Goal: Information Seeking & Learning: Learn about a topic

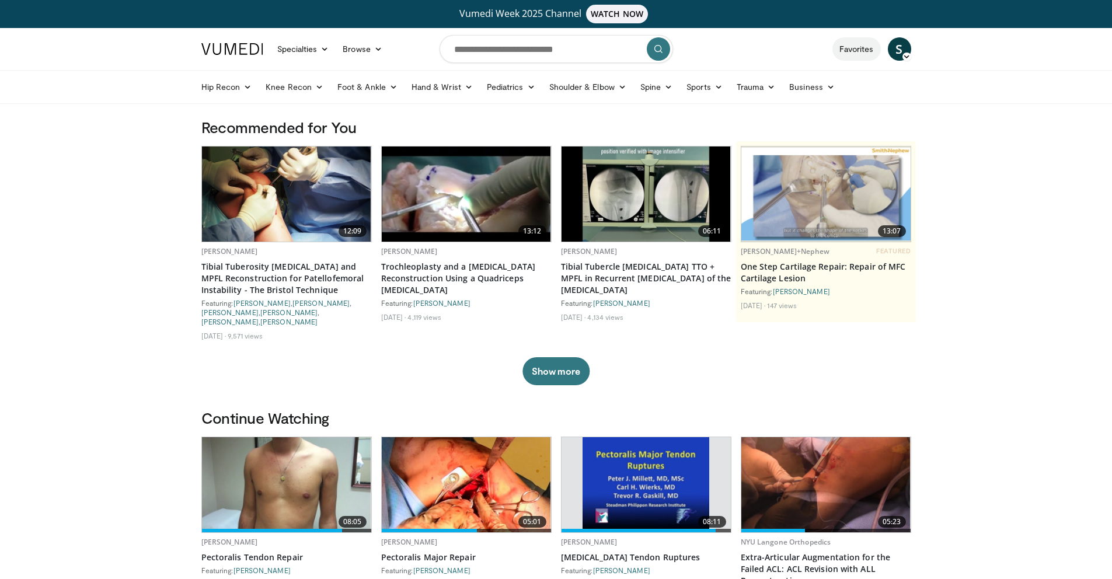
click at [848, 54] on link "Favorites" at bounding box center [857, 48] width 48 height 23
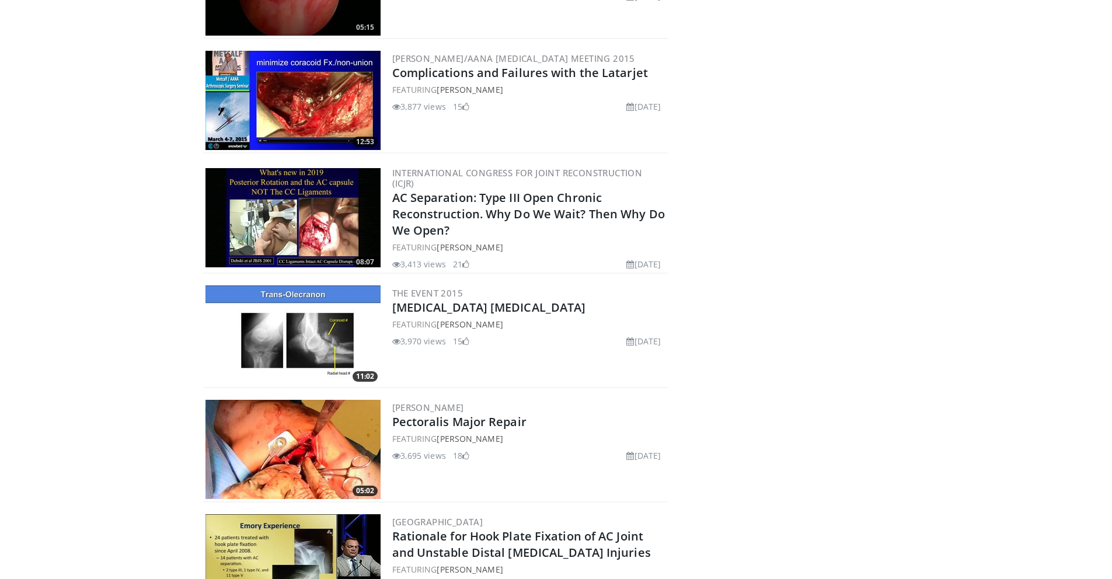
scroll to position [8322, 0]
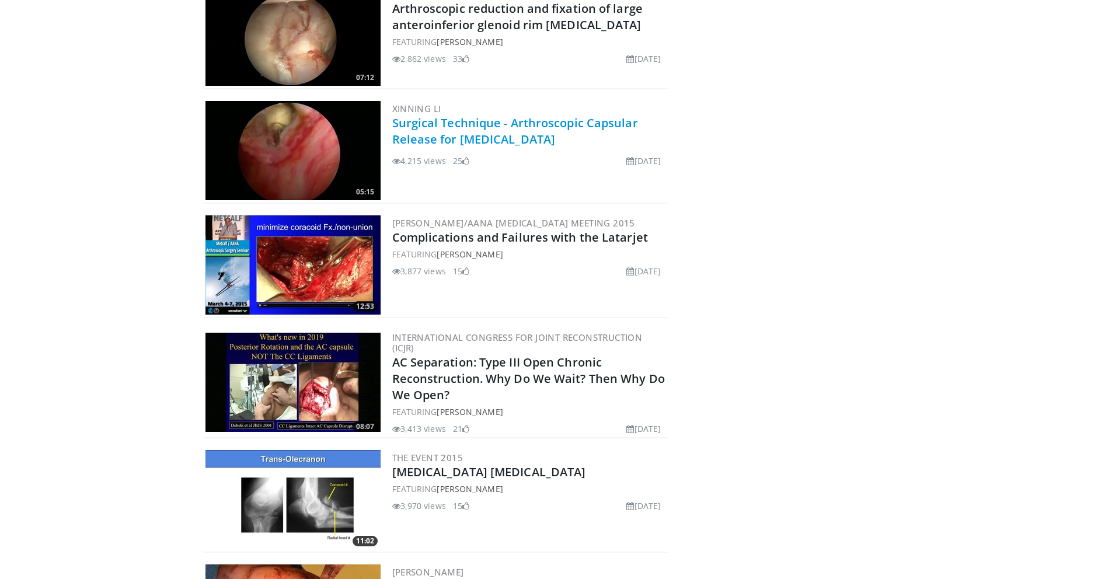
click at [451, 128] on link "Surgical Technique - Arthroscopic Capsular Release for Adhesive Capsulitis" at bounding box center [515, 131] width 246 height 32
click at [308, 136] on img at bounding box center [292, 150] width 175 height 99
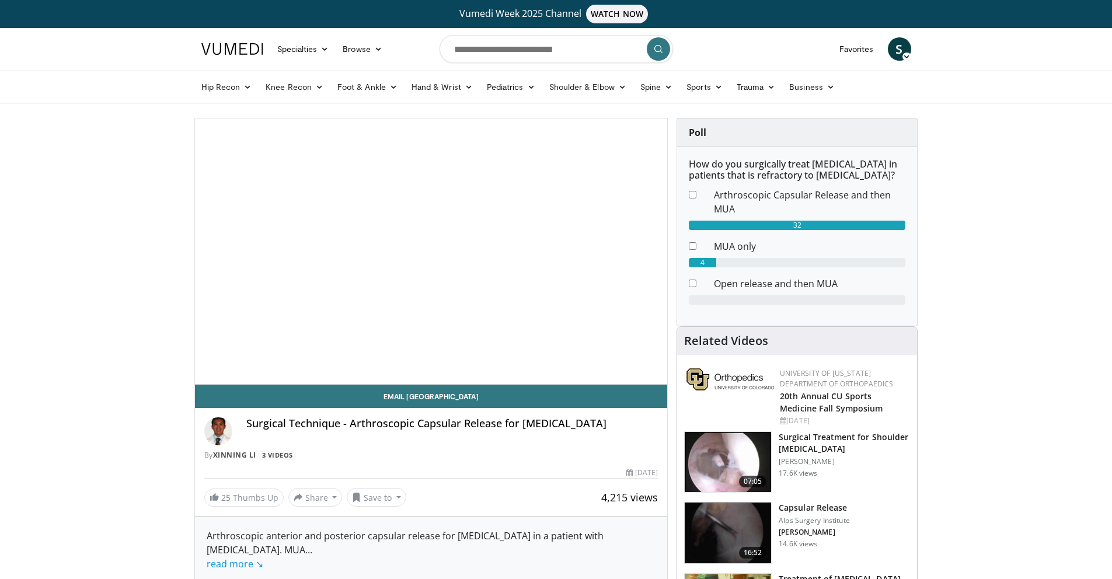
click at [431, 252] on span "Video Player" at bounding box center [431, 252] width 0 height 0
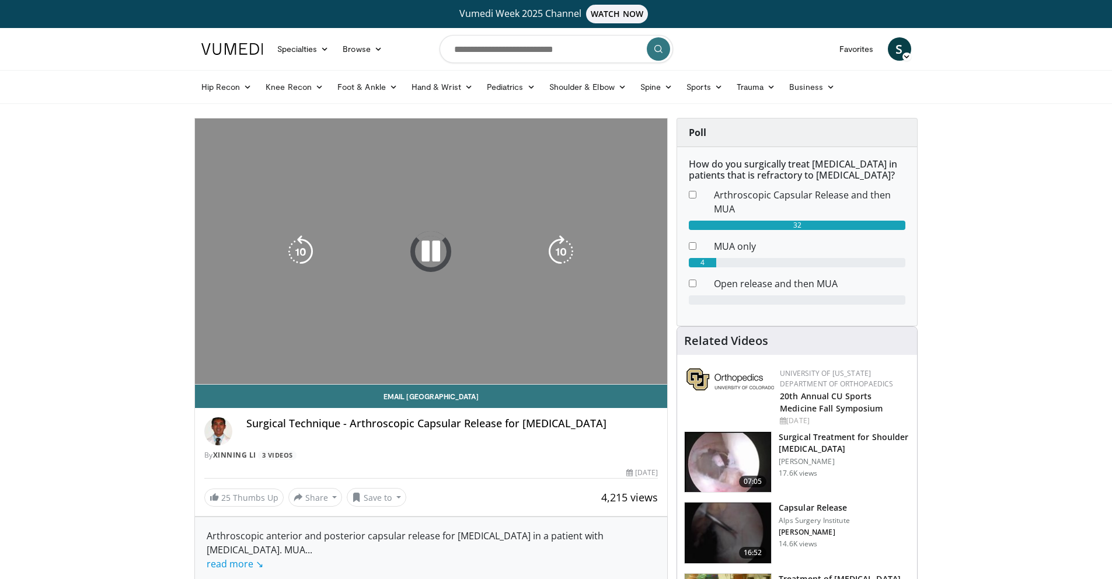
click at [573, 250] on icon "Video Player" at bounding box center [561, 251] width 33 height 33
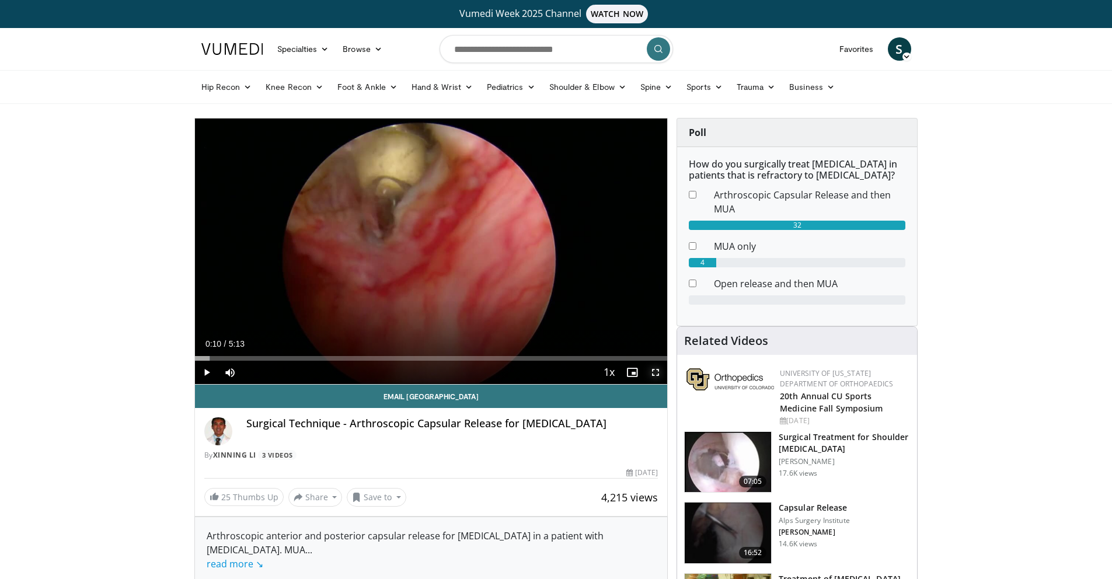
click at [658, 372] on span "Video Player" at bounding box center [655, 372] width 23 height 23
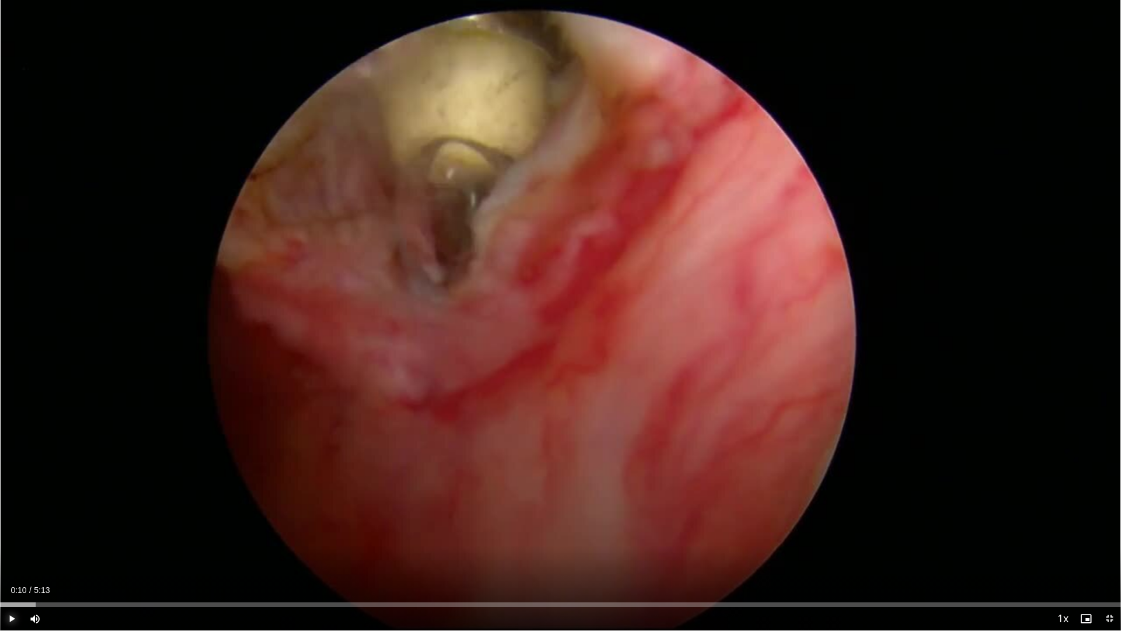
click at [9, 579] on span "Video Player" at bounding box center [11, 618] width 23 height 23
click at [82, 579] on div "Progress Bar" at bounding box center [81, 604] width 1 height 5
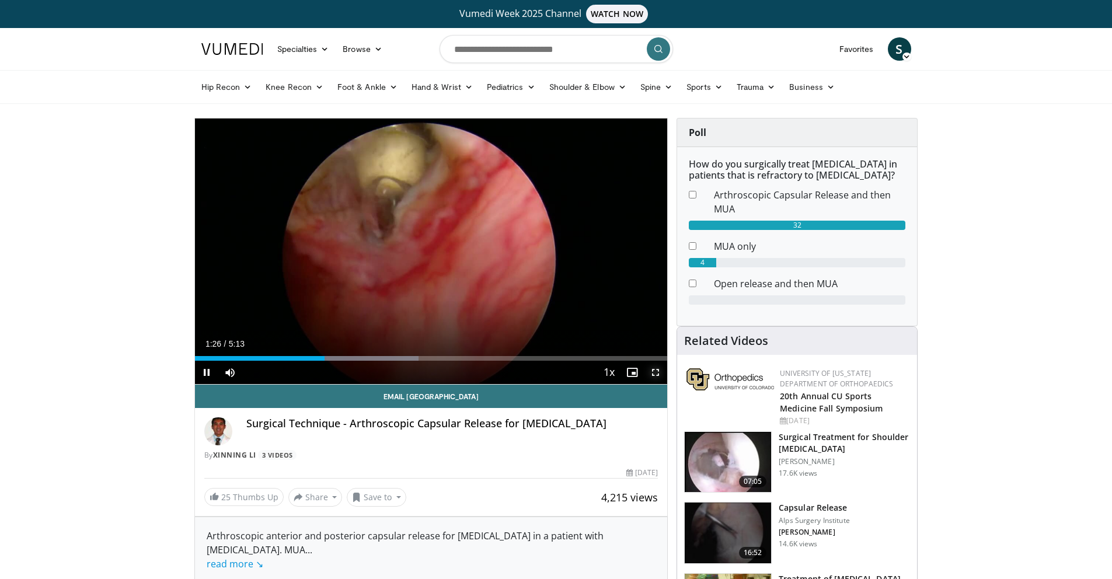
click at [658, 372] on span "Video Player" at bounding box center [655, 372] width 23 height 23
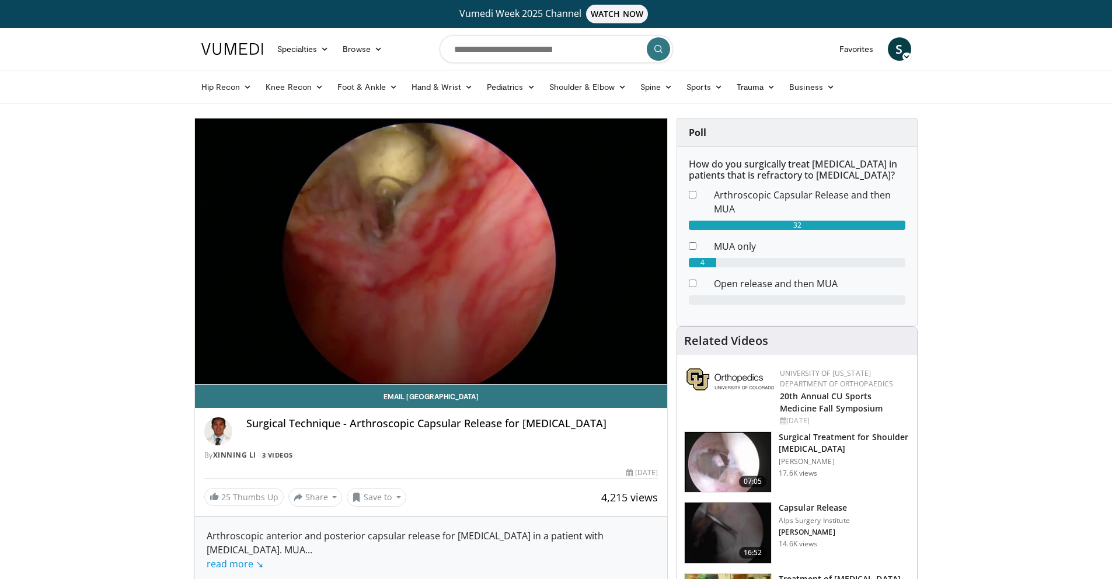
click at [800, 454] on h3 "Surgical Treatment for Shoulder [MEDICAL_DATA]" at bounding box center [844, 442] width 131 height 23
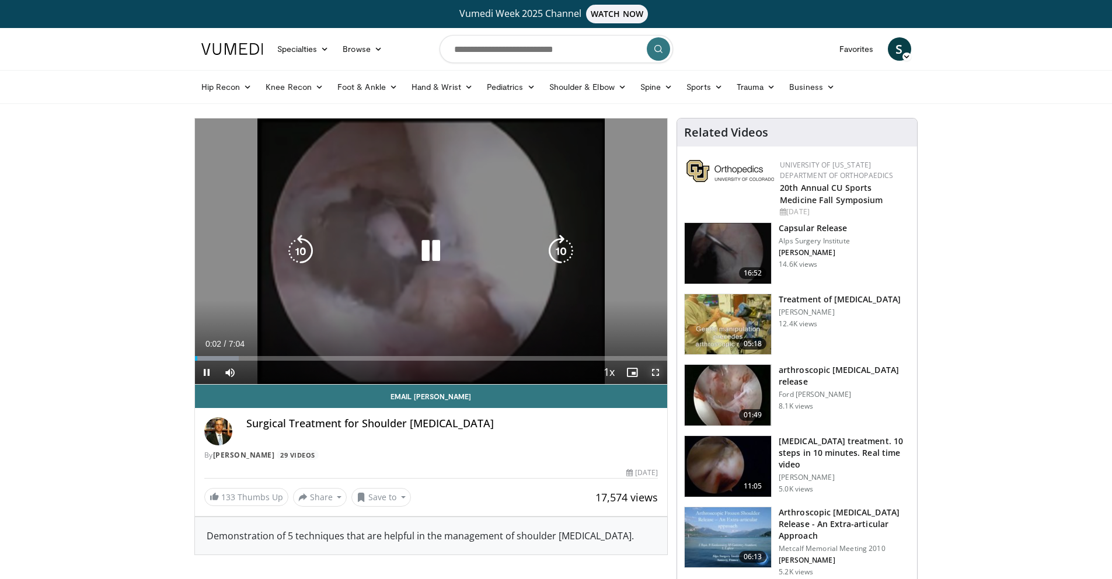
click at [647, 372] on span "Video Player" at bounding box center [655, 372] width 23 height 23
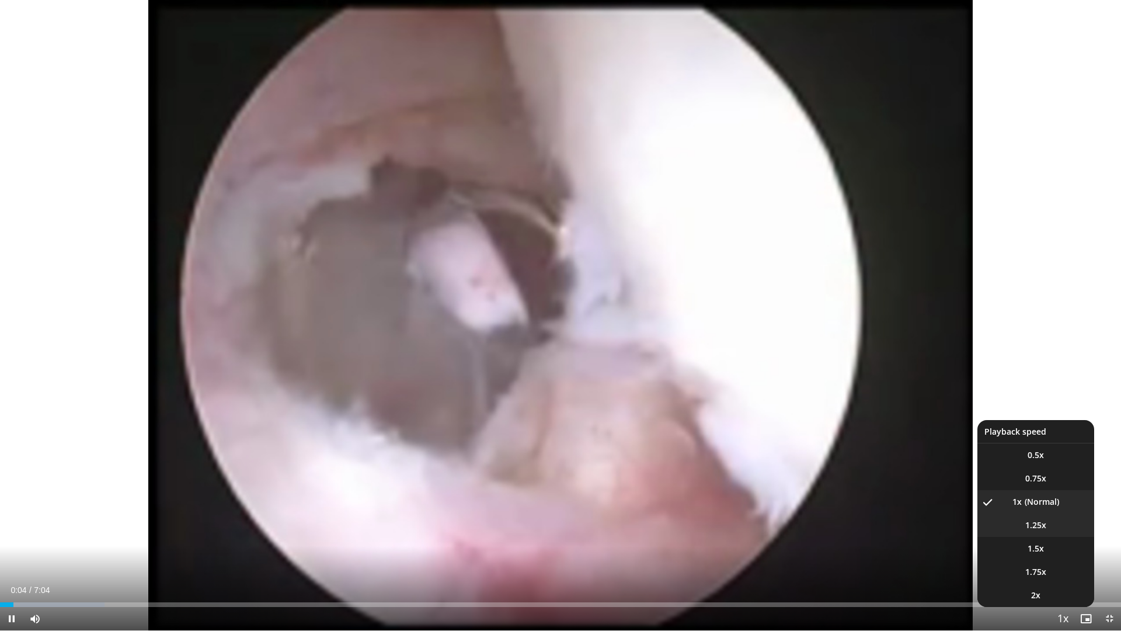
click at [1037, 530] on span "1.25x" at bounding box center [1035, 525] width 21 height 12
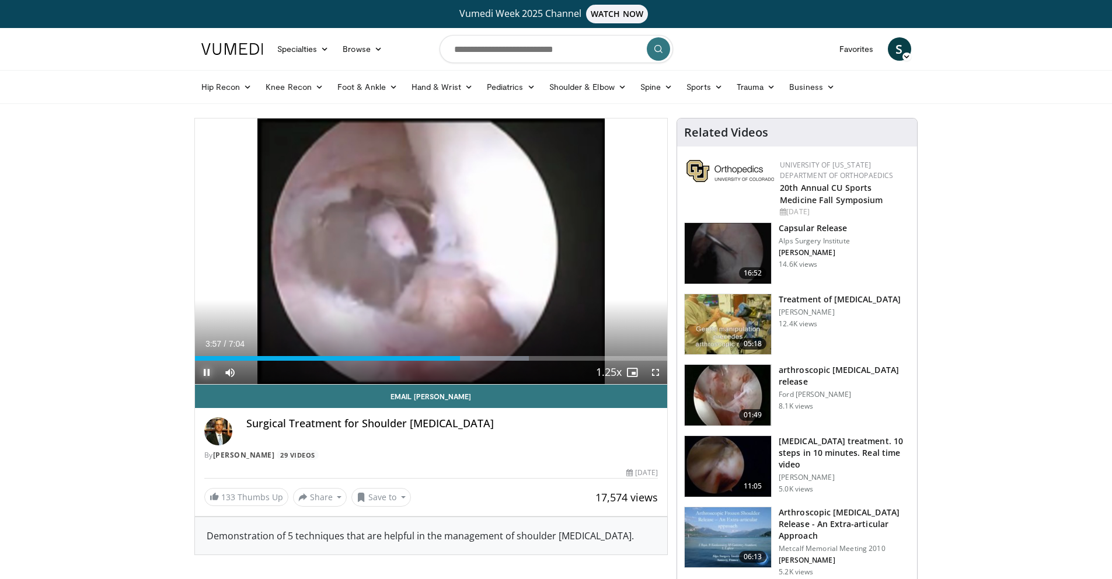
click at [214, 367] on span "Video Player" at bounding box center [206, 372] width 23 height 23
